Goal: Information Seeking & Learning: Learn about a topic

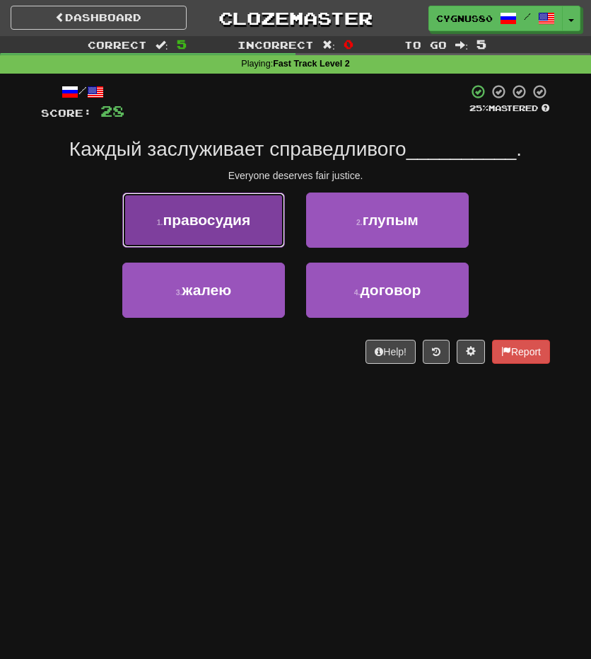
click at [242, 214] on span "правосудия" at bounding box center [207, 220] width 88 height 16
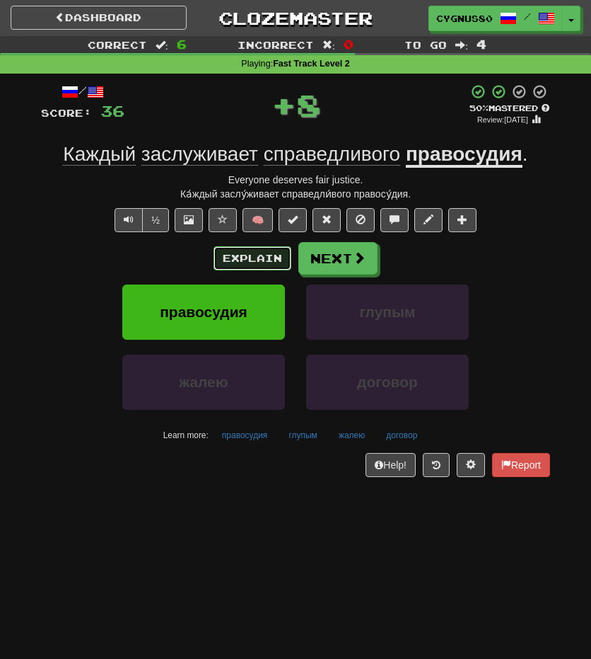
click at [267, 258] on button "Explain" at bounding box center [253, 258] width 78 height 24
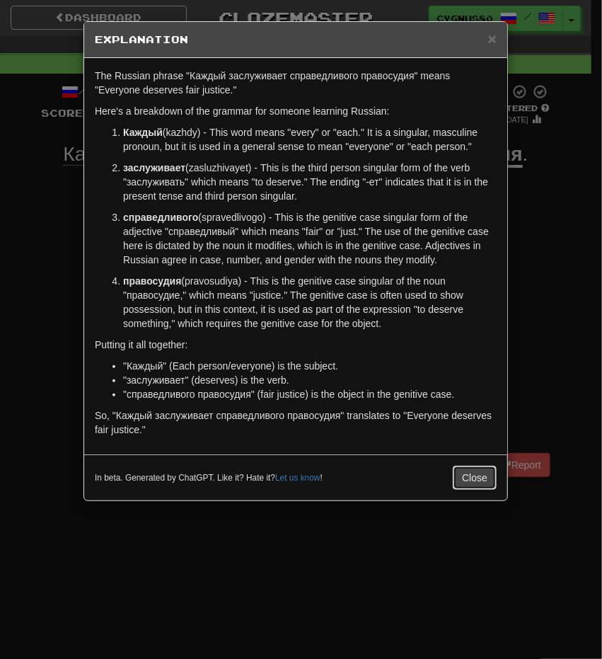
click at [477, 475] on button "Close" at bounding box center [475, 477] width 44 height 24
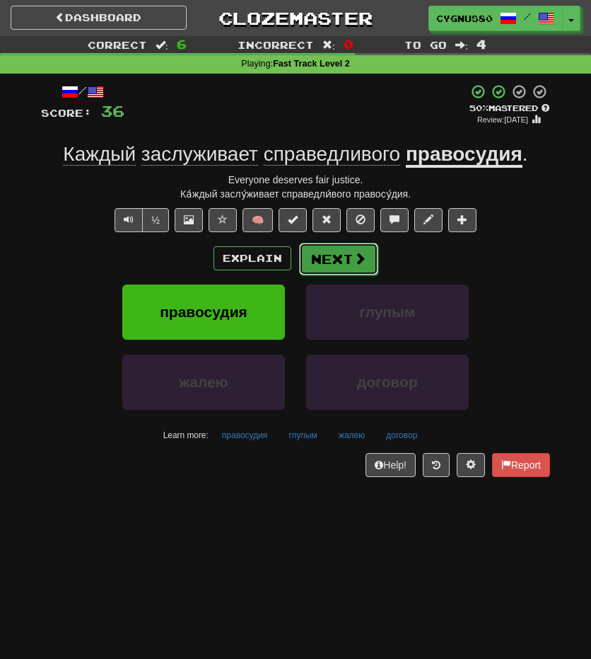
click at [337, 262] on button "Next" at bounding box center [338, 259] width 79 height 33
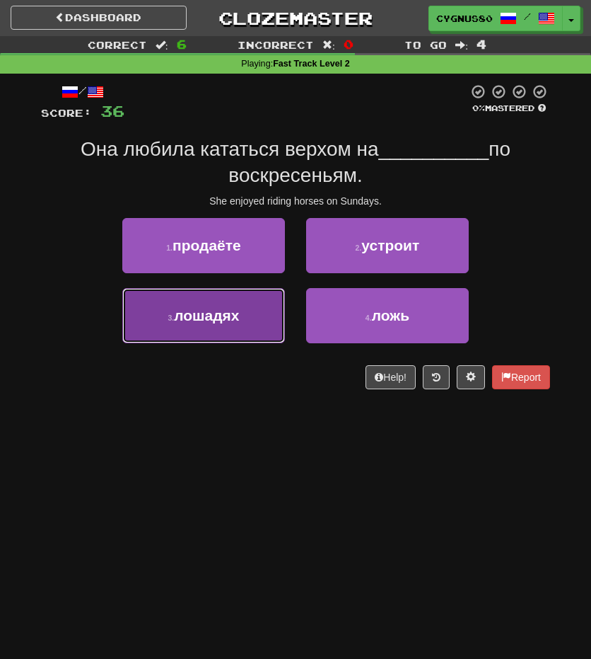
click at [250, 323] on button "3 . лошадях" at bounding box center [203, 315] width 163 height 55
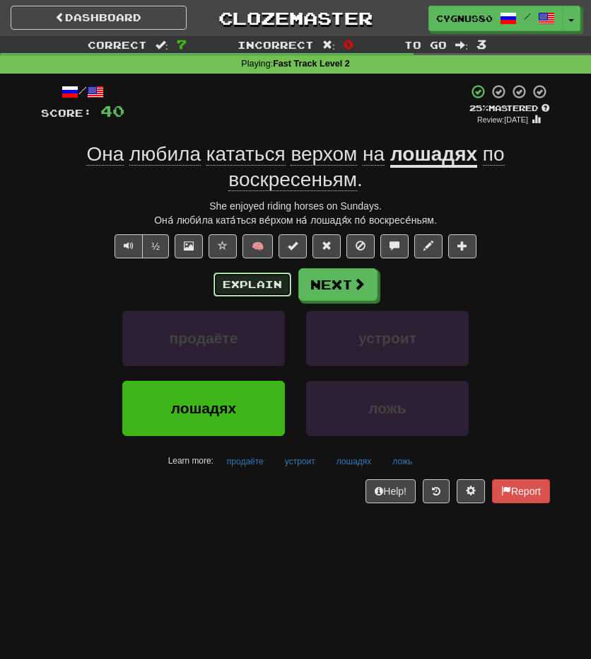
click at [278, 286] on button "Explain" at bounding box center [253, 284] width 78 height 24
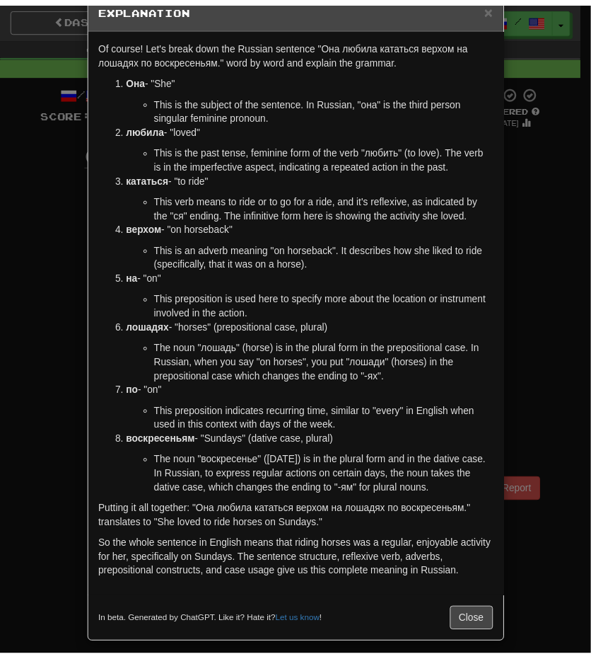
scroll to position [38, 0]
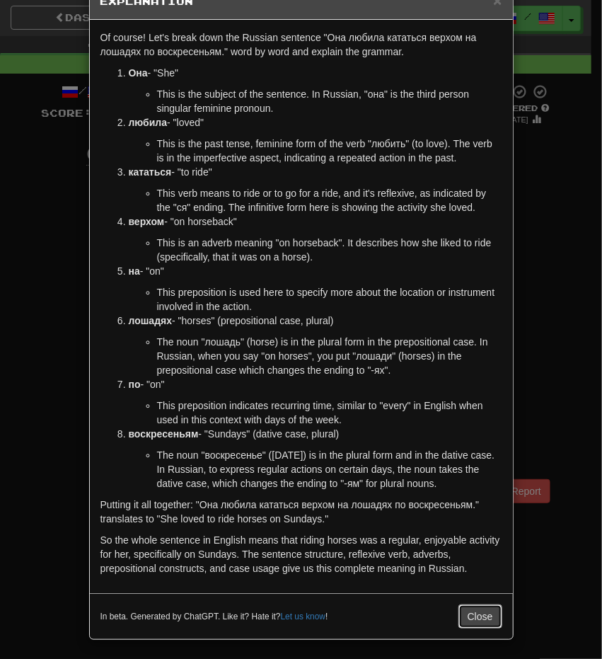
click at [490, 613] on button "Close" at bounding box center [480, 616] width 44 height 24
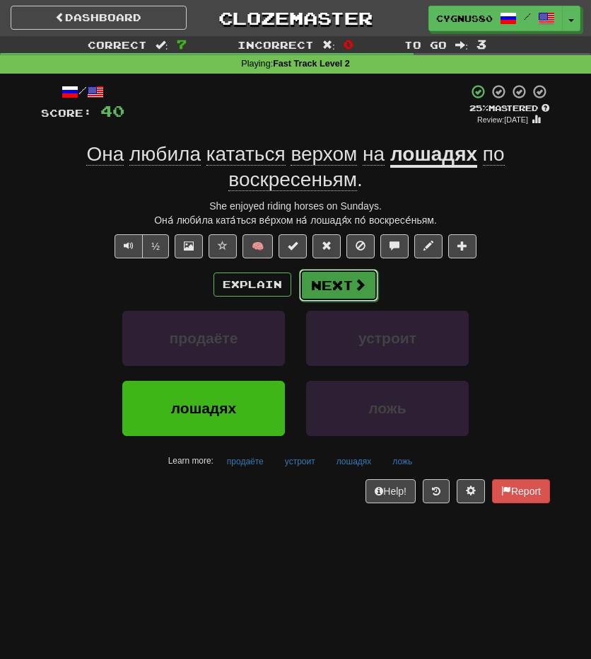
click at [371, 284] on button "Next" at bounding box center [338, 285] width 79 height 33
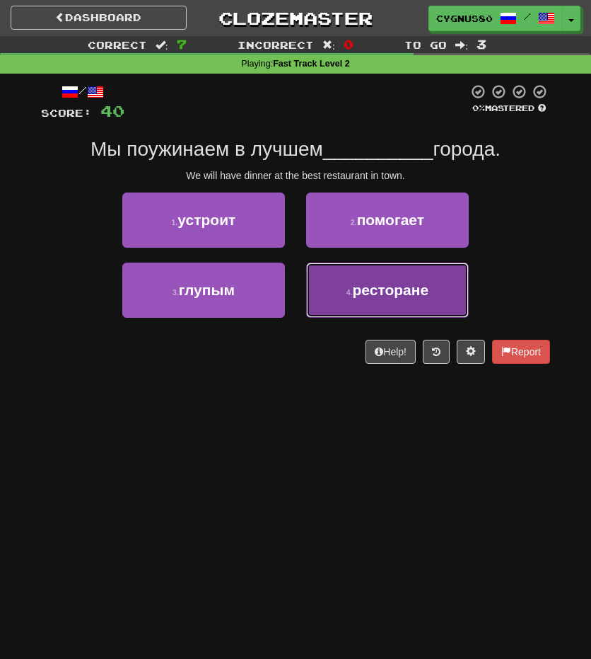
click at [374, 305] on button "4 . ресторане" at bounding box center [387, 289] width 163 height 55
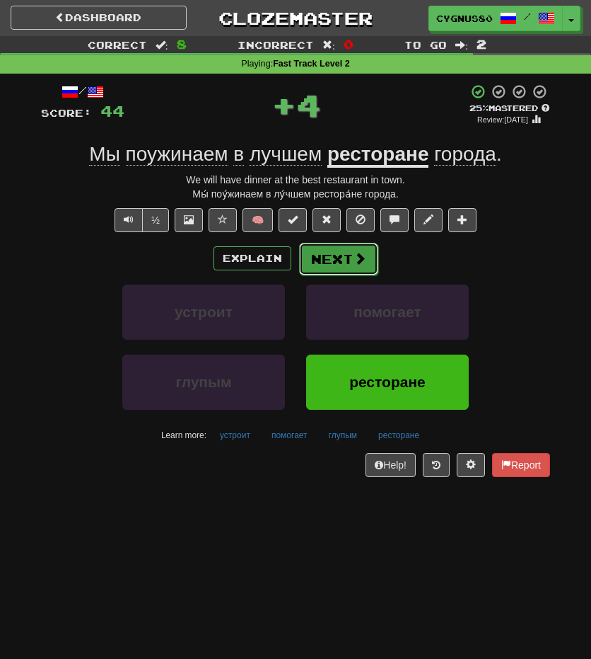
click at [350, 255] on button "Next" at bounding box center [338, 259] width 79 height 33
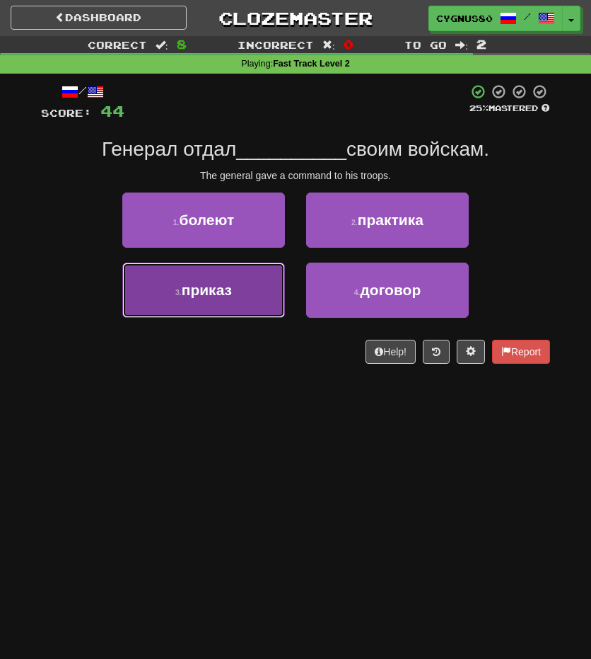
click at [202, 279] on button "3 . приказ" at bounding box center [203, 289] width 163 height 55
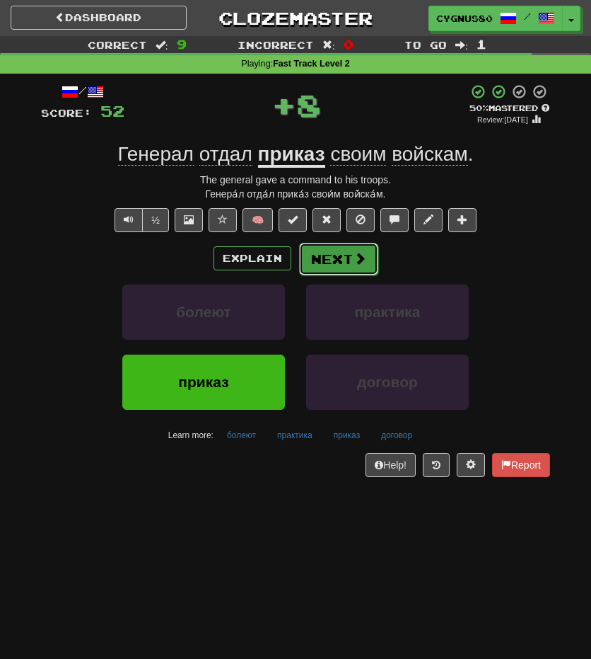
click at [324, 257] on button "Next" at bounding box center [338, 259] width 79 height 33
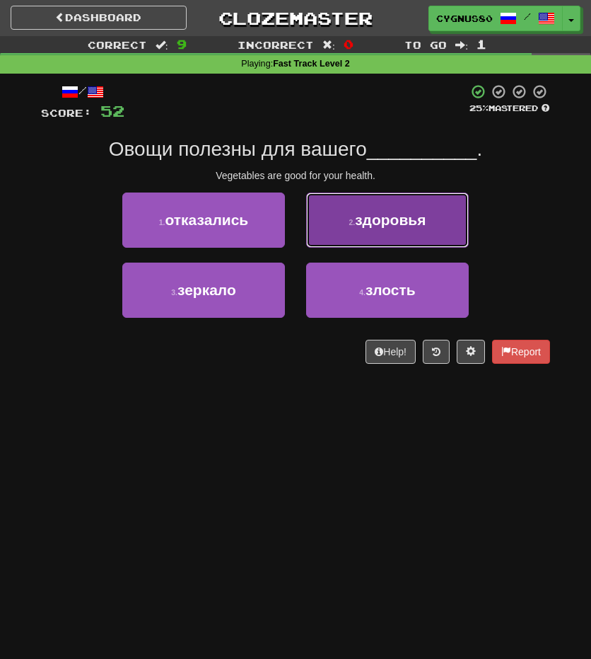
click at [339, 212] on button "2 . здоровья" at bounding box center [387, 219] width 163 height 55
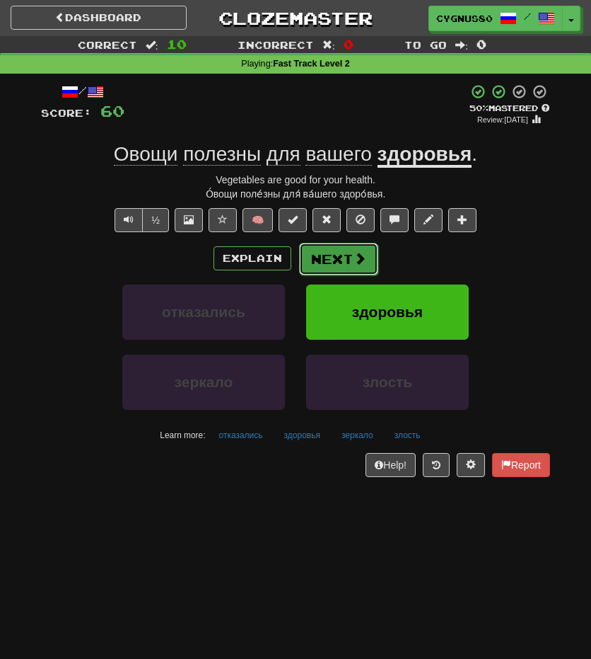
click at [359, 260] on span at bounding box center [360, 258] width 13 height 13
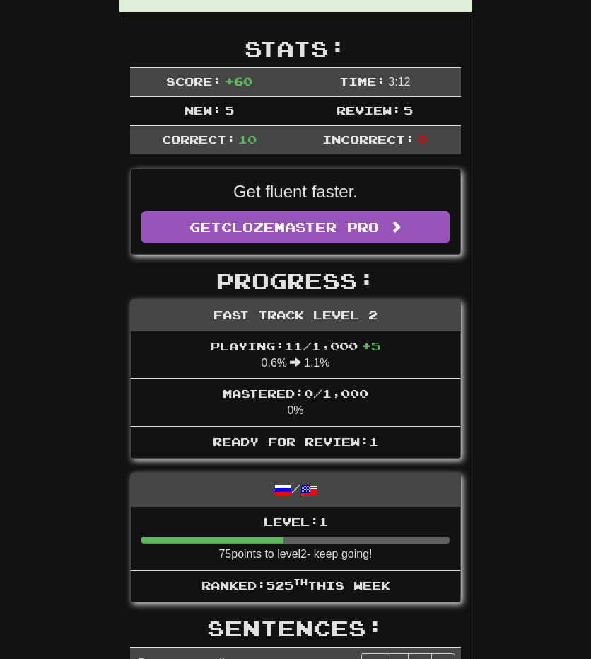
scroll to position [195, 0]
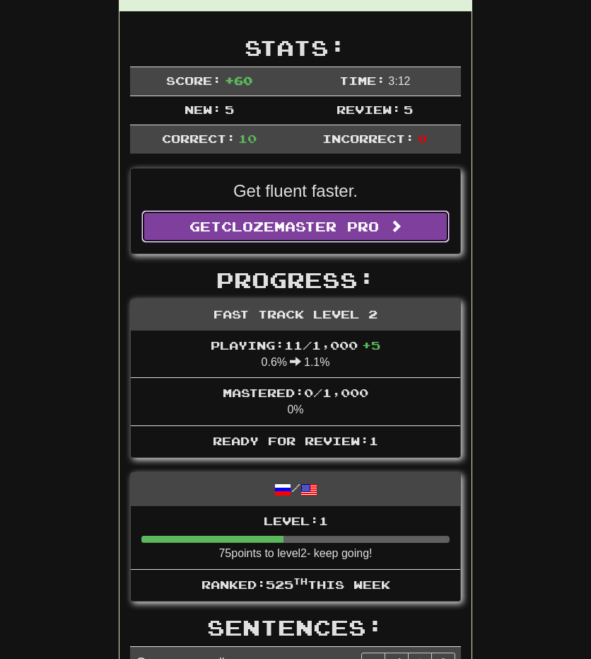
click at [356, 225] on span "Clozemaster Pro" at bounding box center [300, 227] width 158 height 16
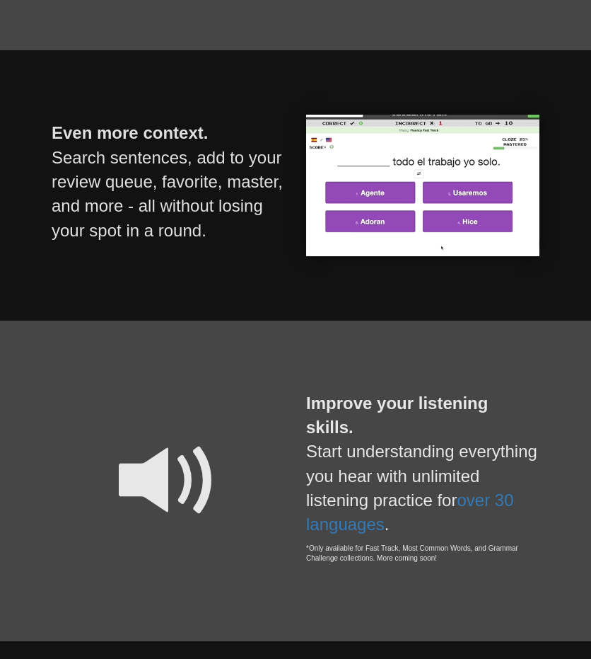
scroll to position [876, 0]
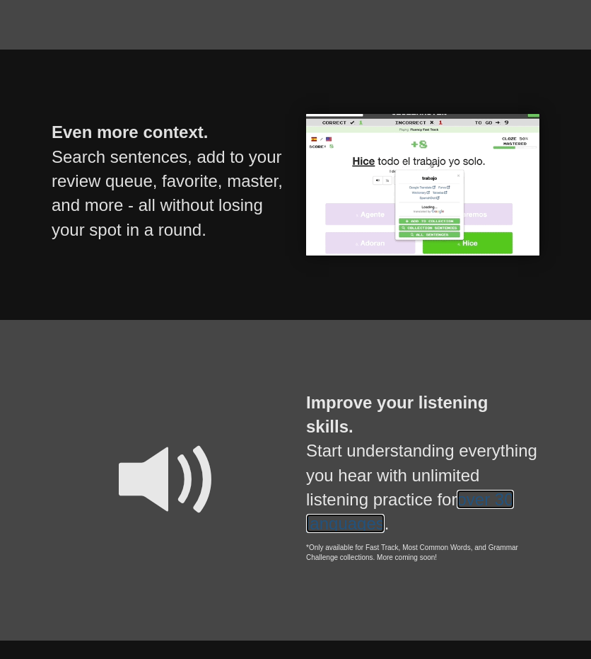
click at [497, 497] on link "over 30 languages" at bounding box center [410, 511] width 208 height 43
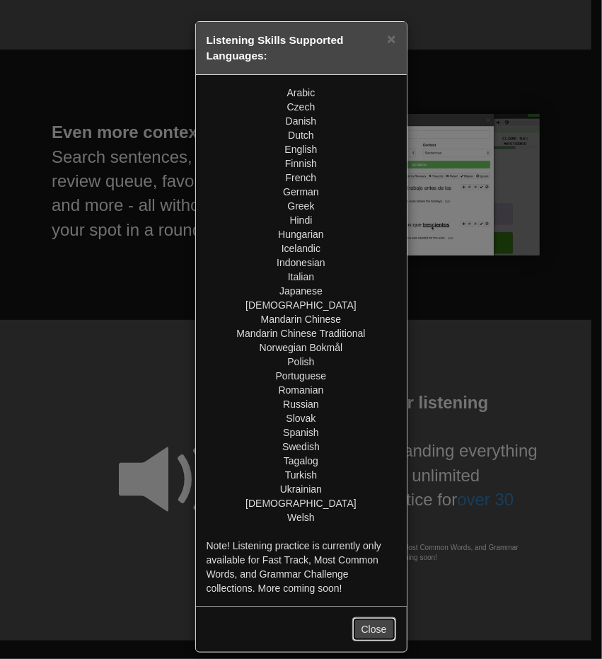
click at [375, 632] on button "Close" at bounding box center [374, 629] width 44 height 24
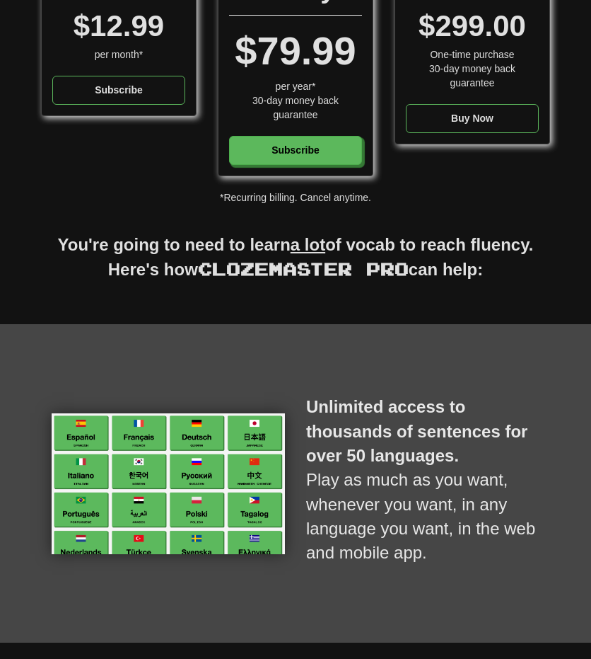
scroll to position [0, 0]
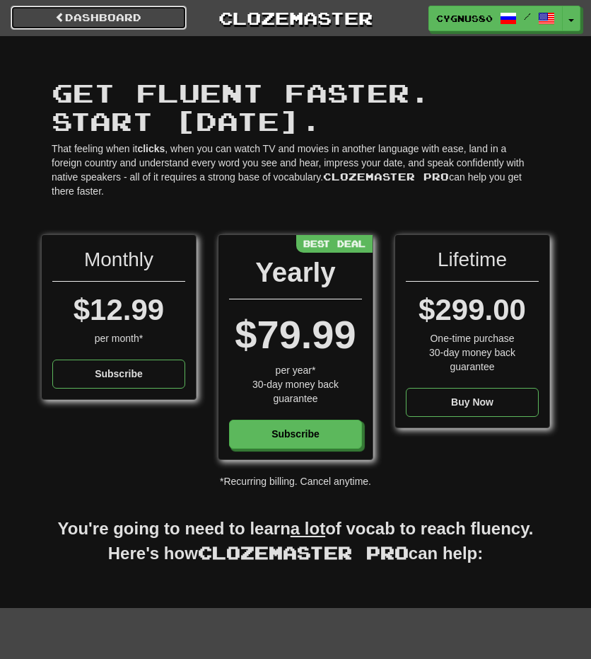
click at [89, 21] on link "Dashboard" at bounding box center [99, 18] width 176 height 24
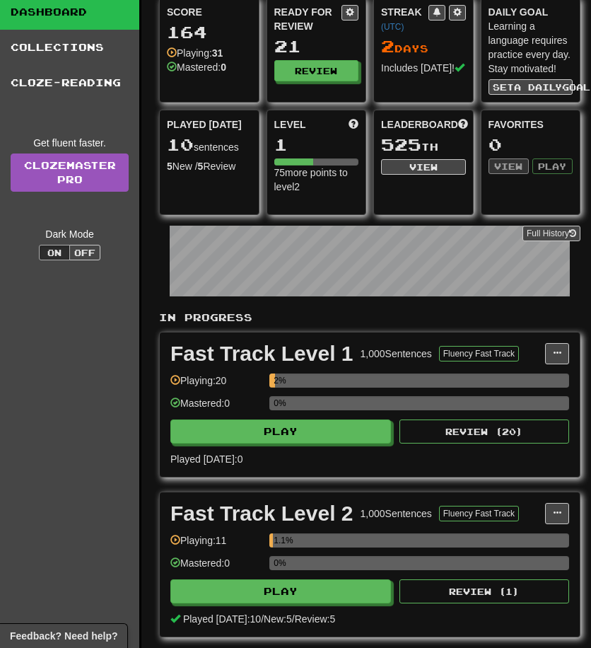
scroll to position [48, 0]
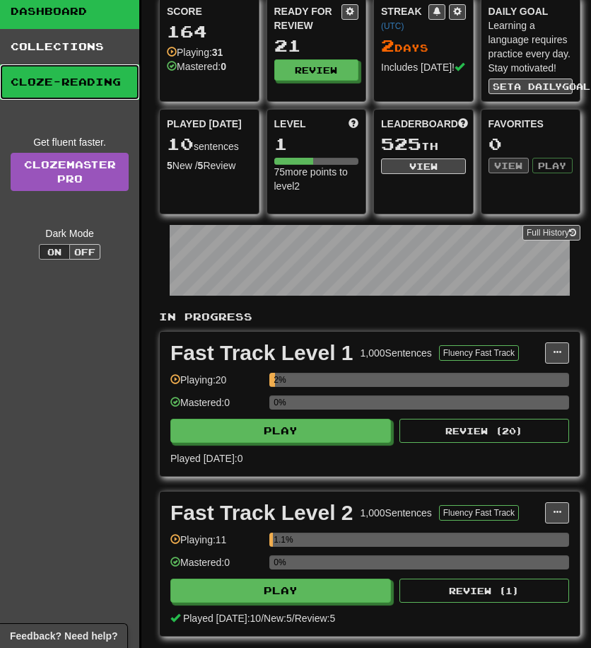
click at [81, 94] on link "Cloze-Reading" at bounding box center [69, 81] width 139 height 35
